Goal: Ask a question: Seek information or help from site administrators or community

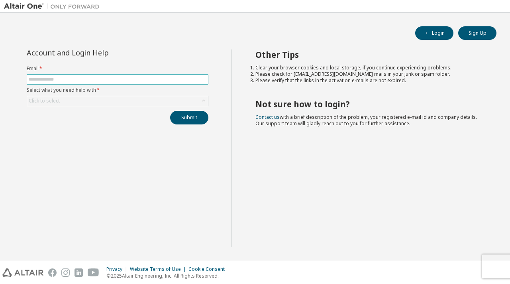
click at [72, 76] on input "text" at bounding box center [118, 79] width 178 height 6
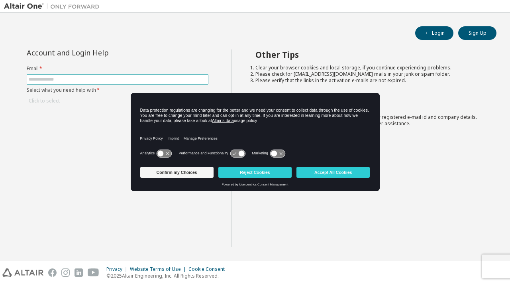
click at [61, 76] on span at bounding box center [118, 79] width 182 height 10
click at [60, 79] on input "text" at bounding box center [118, 79] width 178 height 6
click at [66, 98] on div "Click to select" at bounding box center [117, 101] width 181 height 10
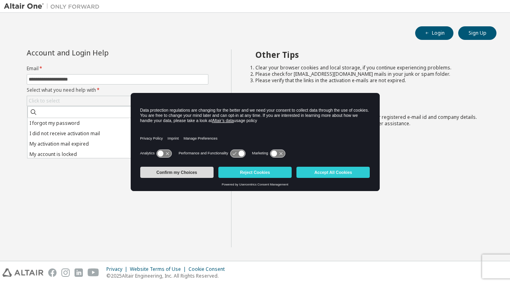
click at [166, 172] on button "Confirm my Choices" at bounding box center [176, 172] width 73 height 11
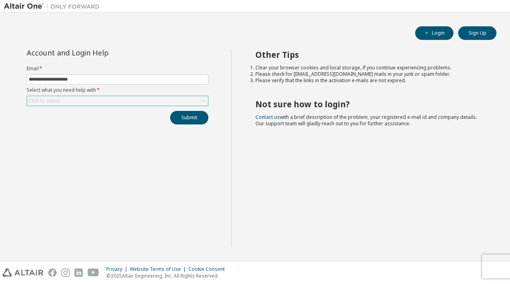
click at [94, 100] on div "Click to select" at bounding box center [117, 101] width 181 height 10
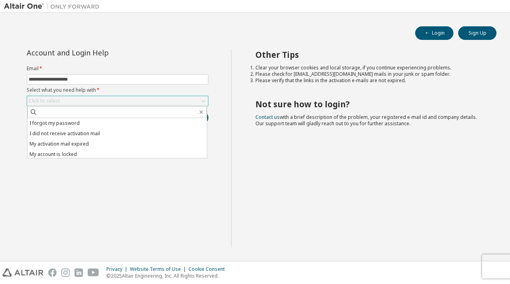
click at [96, 100] on div "Click to select" at bounding box center [117, 101] width 181 height 10
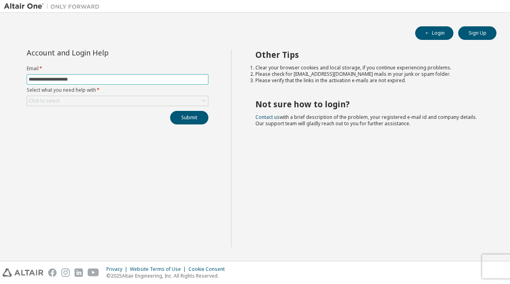
click at [105, 77] on input "**********" at bounding box center [118, 79] width 178 height 6
click at [57, 103] on div "Click to select" at bounding box center [44, 101] width 31 height 6
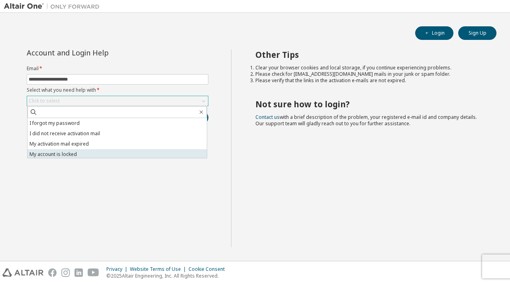
click at [60, 155] on li "My account is locked" at bounding box center [117, 154] width 179 height 10
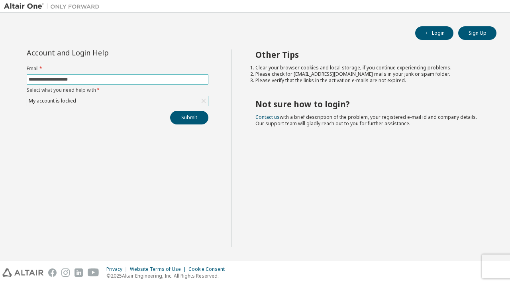
click at [82, 78] on input "**********" at bounding box center [118, 79] width 178 height 6
type input "*"
click at [71, 78] on input "text" at bounding box center [118, 79] width 178 height 6
click at [48, 76] on input "text" at bounding box center [118, 79] width 178 height 6
click at [48, 78] on input "text" at bounding box center [118, 79] width 178 height 6
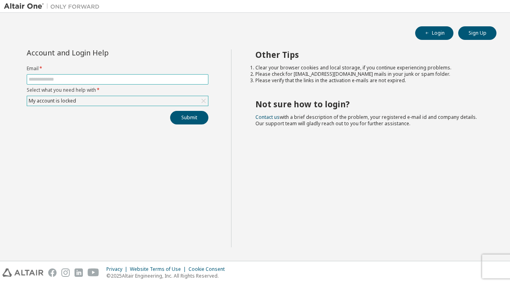
paste input "**********"
type input "**********"
click at [193, 115] on button "Submit" at bounding box center [189, 118] width 38 height 14
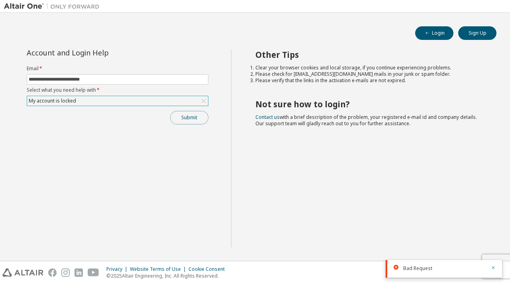
click at [193, 116] on button "Submit" at bounding box center [189, 118] width 38 height 14
click at [193, 116] on div "Submit" at bounding box center [118, 118] width 182 height 14
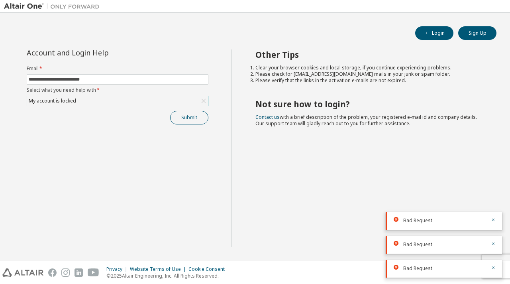
click at [398, 220] on icon at bounding box center [396, 219] width 5 height 5
click at [397, 219] on icon at bounding box center [396, 219] width 5 height 5
click at [396, 220] on icon at bounding box center [396, 219] width 5 height 5
click at [396, 246] on div "Bad Request" at bounding box center [444, 245] width 116 height 18
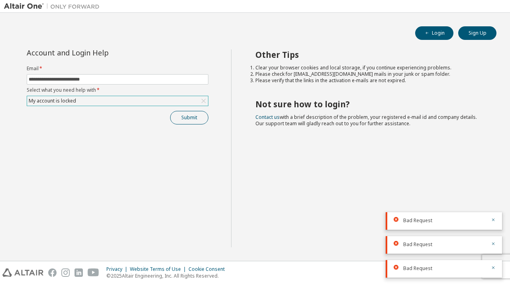
click at [395, 215] on div "Bad Request" at bounding box center [444, 221] width 116 height 18
click at [395, 153] on div "Other Tips Clear your browser cookies and local storage, if you continue experi…" at bounding box center [368, 148] width 275 height 198
click at [316, 82] on li "Please verify that the links in the activation e-mails are not expired." at bounding box center [369, 80] width 227 height 6
click at [345, 28] on div "Login Sign Up" at bounding box center [255, 33] width 483 height 14
click at [432, 29] on button "Login" at bounding box center [434, 33] width 38 height 14
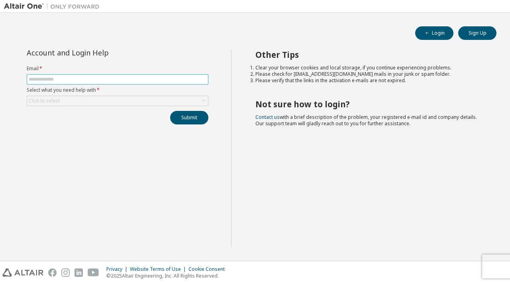
click at [106, 83] on span at bounding box center [118, 79] width 182 height 10
click at [90, 78] on input "text" at bounding box center [118, 79] width 178 height 6
click at [59, 78] on input "text" at bounding box center [118, 79] width 178 height 6
type input "**********"
click at [72, 100] on div "Click to select" at bounding box center [117, 101] width 181 height 10
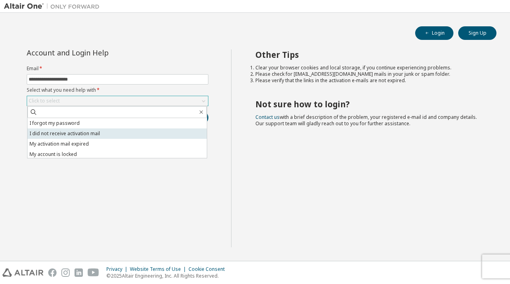
click at [83, 136] on li "I did not receive activation mail" at bounding box center [117, 133] width 179 height 10
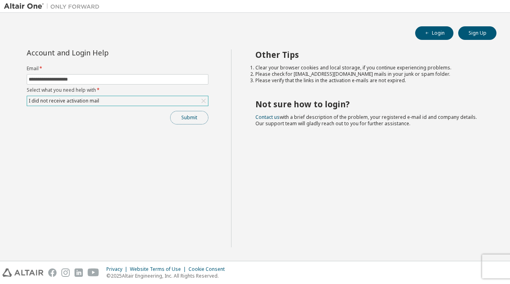
click at [182, 120] on button "Submit" at bounding box center [189, 118] width 38 height 14
